Goal: Task Accomplishment & Management: Manage account settings

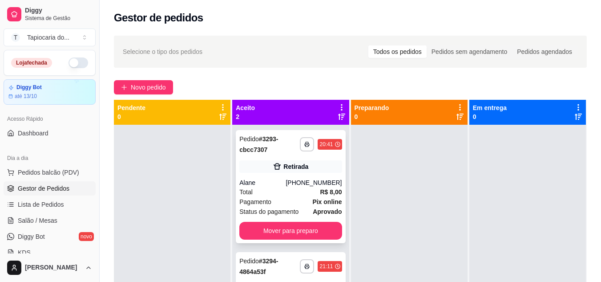
click at [307, 231] on button "Mover para preparo" at bounding box center [290, 230] width 102 height 18
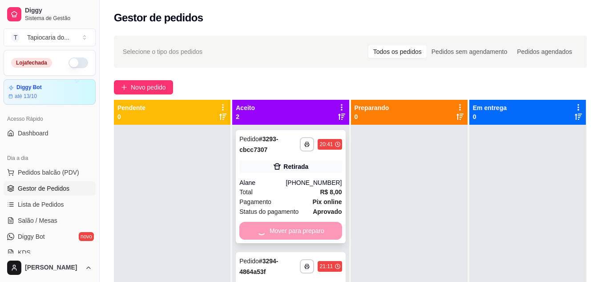
scroll to position [44, 0]
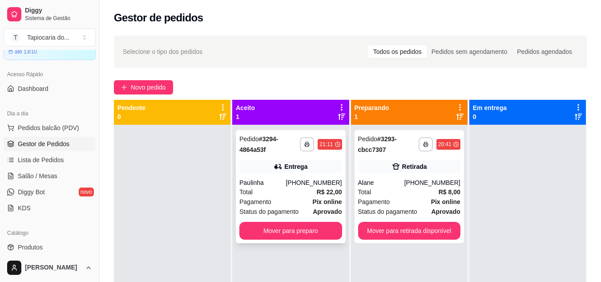
click at [307, 232] on div "Mover para preparo" at bounding box center [290, 230] width 102 height 18
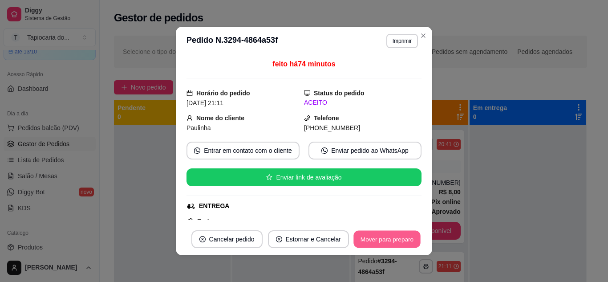
click at [385, 236] on button "Mover para preparo" at bounding box center [386, 238] width 67 height 17
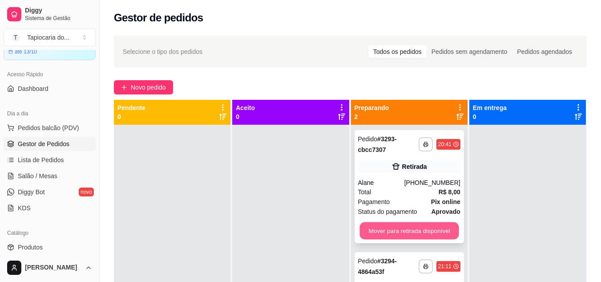
click at [417, 226] on button "Mover para retirada disponível" at bounding box center [408, 230] width 99 height 17
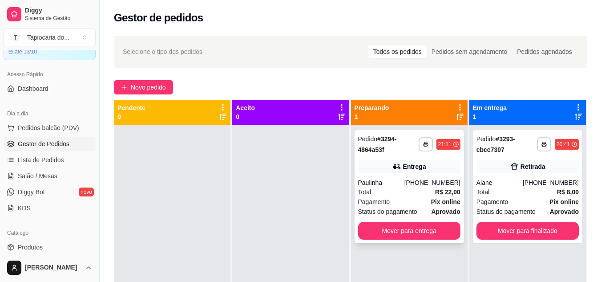
click at [424, 220] on div "**********" at bounding box center [408, 186] width 109 height 113
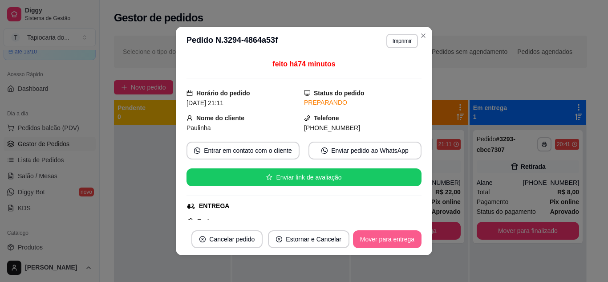
click at [379, 236] on button "Mover para entrega" at bounding box center [387, 239] width 68 height 18
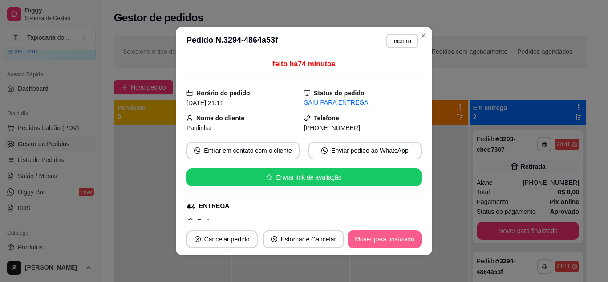
click at [393, 237] on button "Mover para finalizado" at bounding box center [384, 239] width 74 height 18
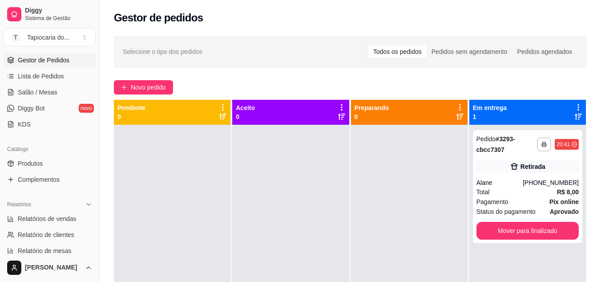
scroll to position [133, 0]
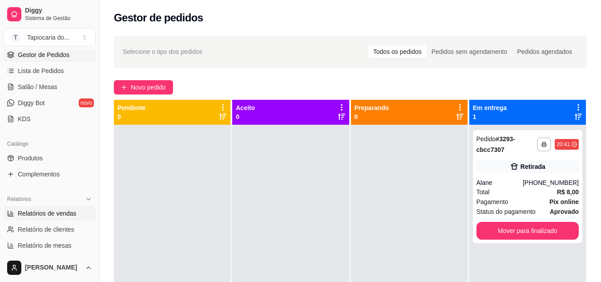
click at [54, 211] on span "Relatórios de vendas" at bounding box center [47, 213] width 59 height 9
select select "ALL"
select select "0"
